Goal: Check status: Check status

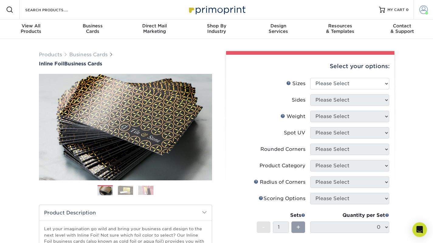
click at [422, 11] on span at bounding box center [423, 9] width 9 height 9
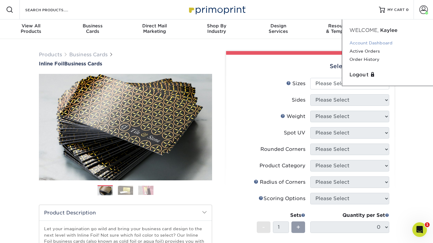
click at [371, 42] on link "Account Dashboard" at bounding box center [387, 43] width 76 height 8
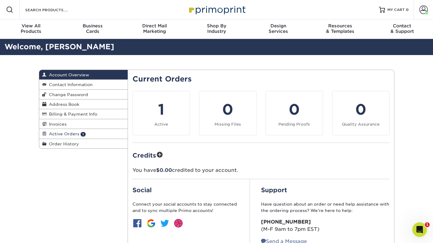
click at [113, 134] on link "Active Orders 1" at bounding box center [83, 134] width 89 height 10
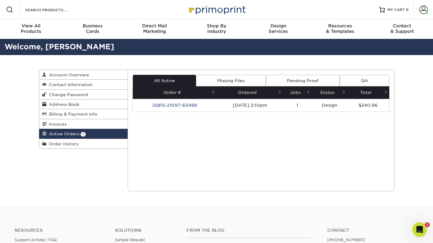
click at [295, 78] on link "Pending Proof" at bounding box center [303, 81] width 74 height 12
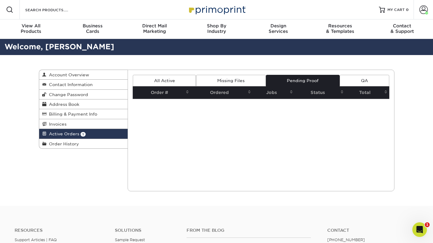
click at [183, 80] on link "All Active" at bounding box center [164, 81] width 63 height 12
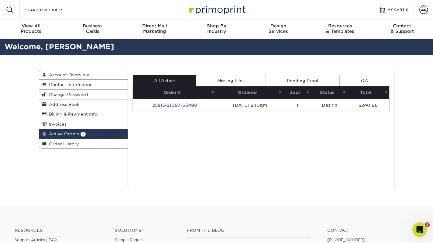
click at [293, 80] on link "Pending Proof" at bounding box center [303, 81] width 74 height 12
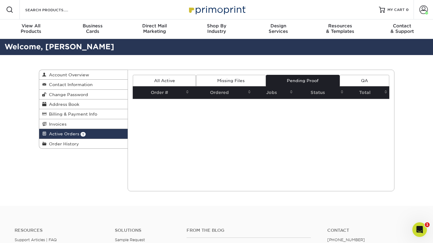
click at [173, 84] on link "All Active" at bounding box center [164, 81] width 63 height 12
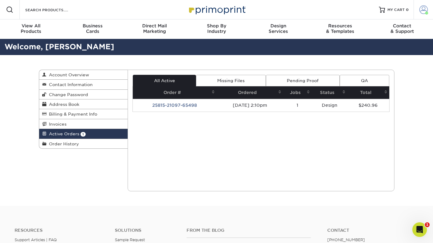
click at [419, 9] on span at bounding box center [423, 9] width 9 height 9
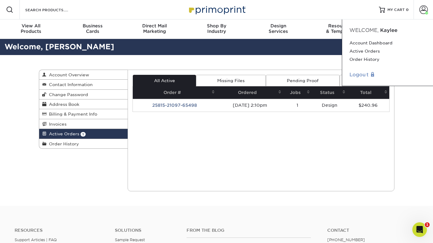
click at [363, 74] on link "Logout" at bounding box center [387, 74] width 76 height 7
